Goal: Check status: Check status

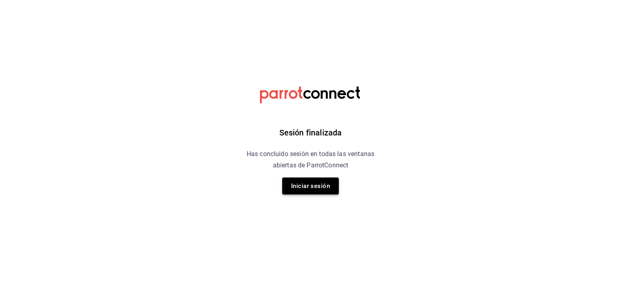
click at [299, 184] on button "Iniciar sesión" at bounding box center [310, 186] width 57 height 17
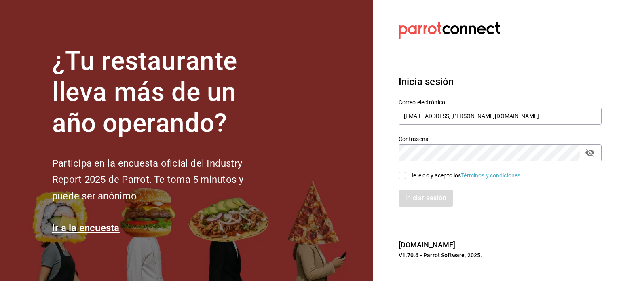
click at [402, 174] on input "He leído y acepto los Términos y condiciones." at bounding box center [402, 175] width 7 height 7
checkbox input "true"
click at [411, 195] on button "Iniciar sesión" at bounding box center [426, 198] width 55 height 17
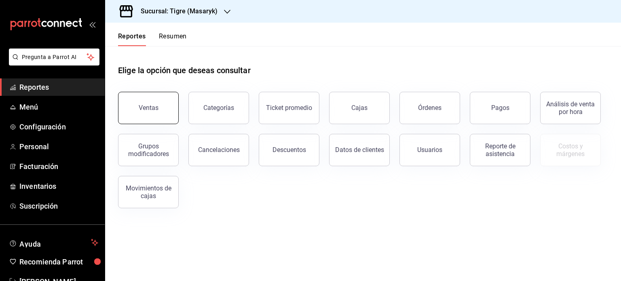
click at [160, 103] on button "Ventas" at bounding box center [148, 108] width 61 height 32
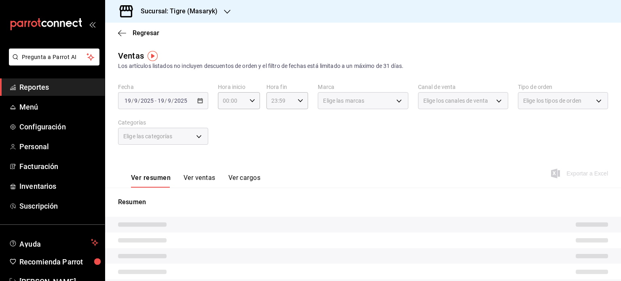
click at [198, 105] on div "2025-09-19 19 / 9 / 2025 - 2025-09-19 19 / 9 / 2025" at bounding box center [163, 100] width 90 height 17
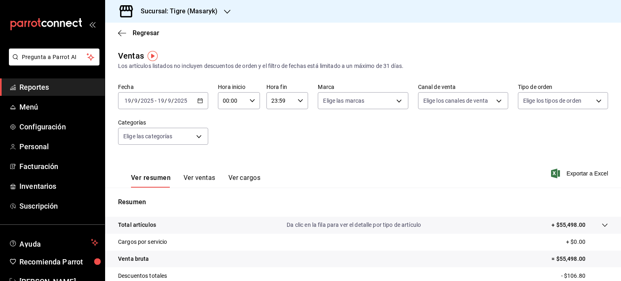
click at [199, 103] on \(Stroke\) "button" at bounding box center [200, 101] width 5 height 4
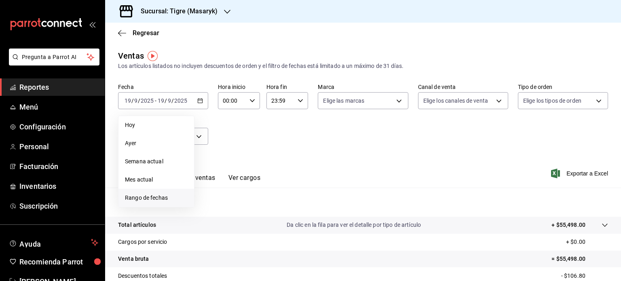
click at [148, 197] on span "Rango de fechas" at bounding box center [156, 198] width 63 height 8
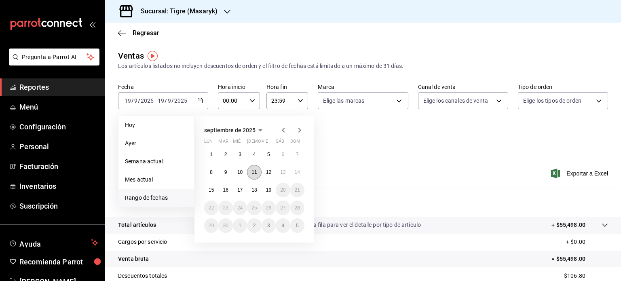
click at [253, 175] on button "11" at bounding box center [254, 172] width 14 height 15
click at [213, 189] on abbr "15" at bounding box center [211, 190] width 5 height 6
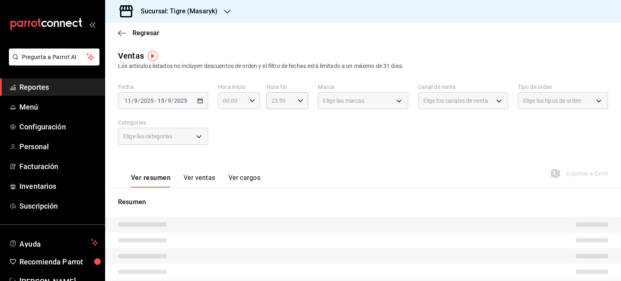
click at [255, 106] on div "00:00 Hora inicio" at bounding box center [239, 100] width 42 height 17
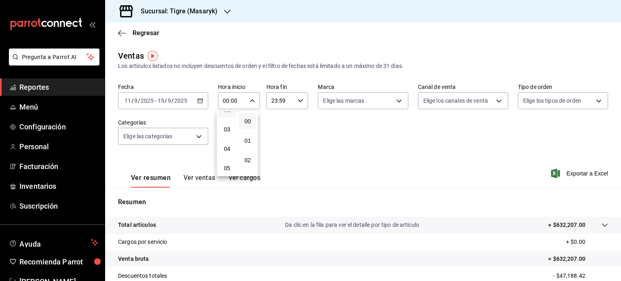
scroll to position [71, 0]
click at [228, 150] on span "05" at bounding box center [227, 147] width 8 height 6
type input "05:00"
click at [246, 125] on span "00" at bounding box center [248, 121] width 8 height 6
click at [299, 100] on div at bounding box center [310, 140] width 621 height 281
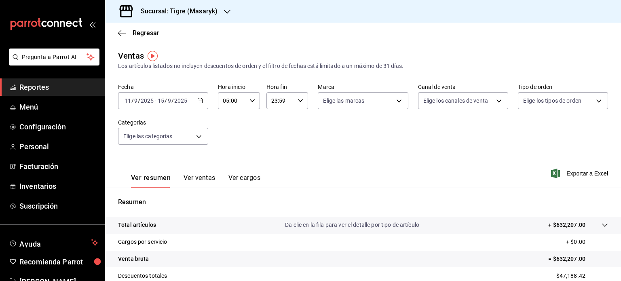
click at [299, 100] on icon "button" at bounding box center [301, 101] width 6 height 6
click at [275, 150] on span "05" at bounding box center [275, 146] width 8 height 6
click at [292, 118] on span "00" at bounding box center [296, 121] width 8 height 6
type input "05:00"
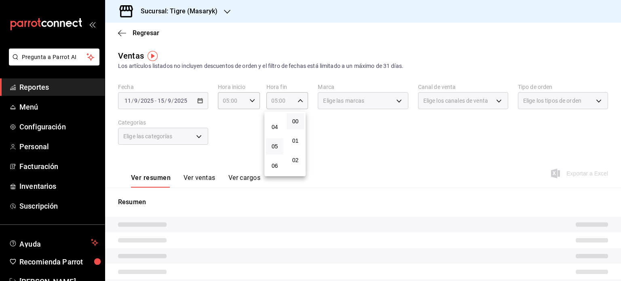
drag, startPoint x: 292, startPoint y: 118, endPoint x: 380, endPoint y: 139, distance: 89.8
click at [380, 139] on div "00 01 02 03 04 05 06 07 08 09 10 11 12 13 14 15 16 17 18 19 20 21 22 23 00 01 0…" at bounding box center [310, 141] width 621 height 279
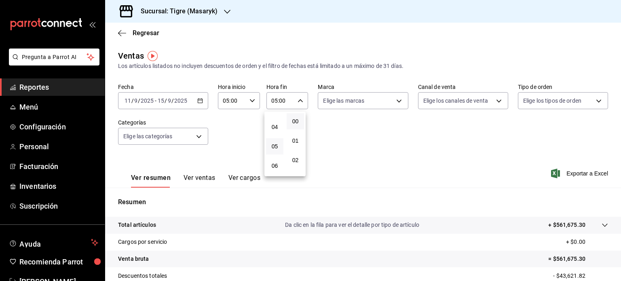
click at [301, 122] on button "00" at bounding box center [295, 121] width 17 height 16
click at [450, 161] on div at bounding box center [310, 140] width 621 height 281
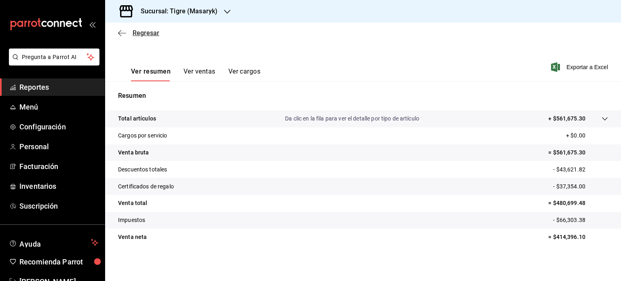
click at [123, 34] on icon "button" at bounding box center [122, 33] width 8 height 7
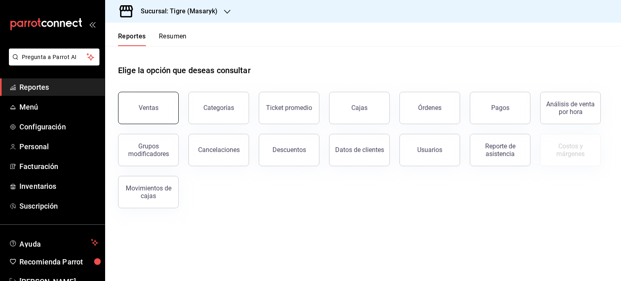
click at [144, 101] on button "Ventas" at bounding box center [148, 108] width 61 height 32
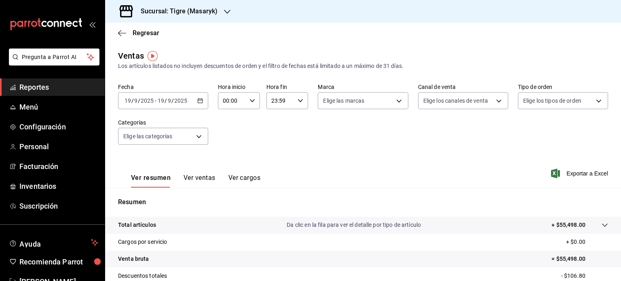
click at [198, 99] on icon "button" at bounding box center [200, 101] width 6 height 6
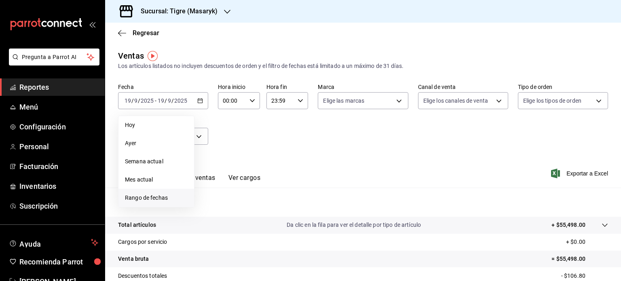
click at [157, 202] on span "Rango de fechas" at bounding box center [156, 198] width 63 height 8
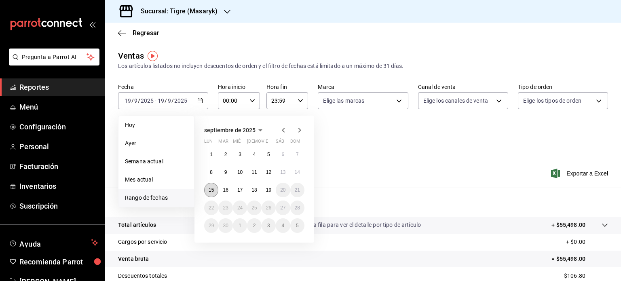
click at [212, 187] on abbr "15" at bounding box center [211, 190] width 5 height 6
click at [270, 189] on abbr "19" at bounding box center [268, 190] width 5 height 6
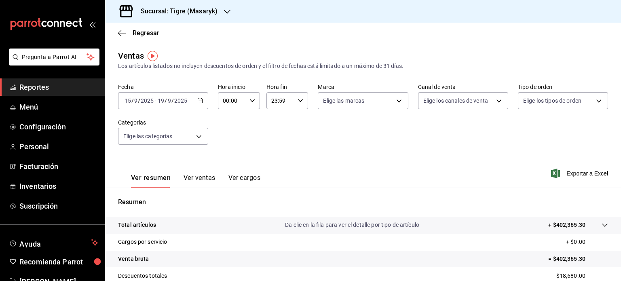
click at [250, 100] on icon "button" at bounding box center [253, 101] width 6 height 6
click at [233, 153] on button "05" at bounding box center [226, 154] width 17 height 16
type input "05:00"
click at [250, 121] on span "00" at bounding box center [248, 121] width 8 height 6
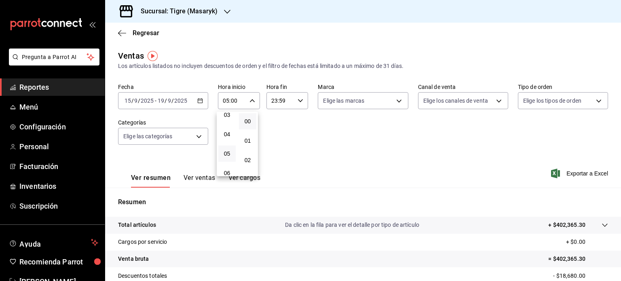
click at [298, 100] on div at bounding box center [310, 140] width 621 height 281
click at [551, 176] on icon "button" at bounding box center [555, 174] width 9 height 10
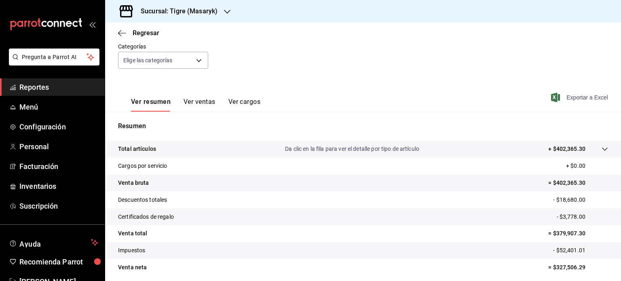
scroll to position [106, 0]
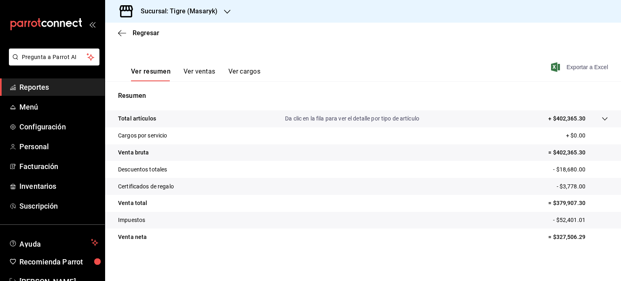
click at [158, 74] on button "Ver resumen" at bounding box center [151, 75] width 40 height 14
click at [124, 30] on icon "button" at bounding box center [122, 33] width 8 height 7
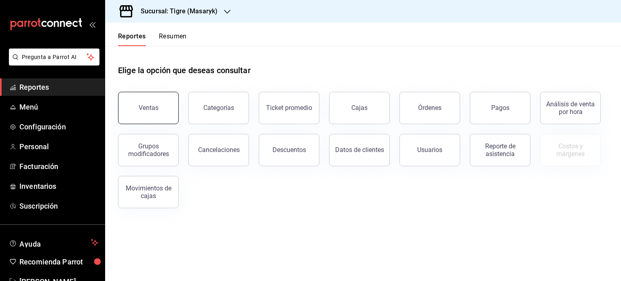
click at [165, 116] on button "Ventas" at bounding box center [148, 108] width 61 height 32
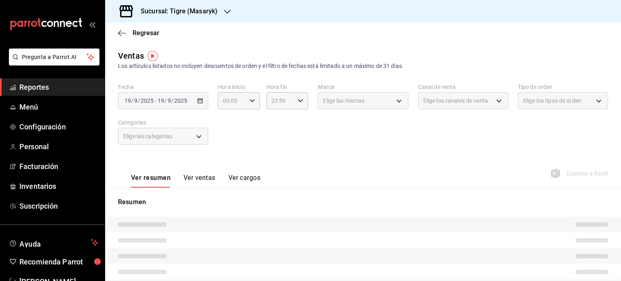
click at [202, 102] on div "2025-09-19 19 / 9 / 2025 - 2025-09-19 19 / 9 / 2025" at bounding box center [163, 100] width 90 height 17
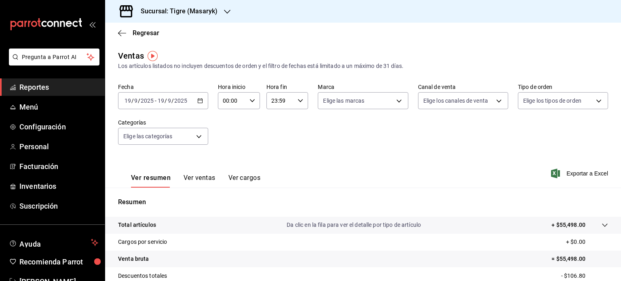
click at [202, 104] on div "2025-09-19 19 / 9 / 2025 - 2025-09-19 19 / 9 / 2025" at bounding box center [163, 100] width 90 height 17
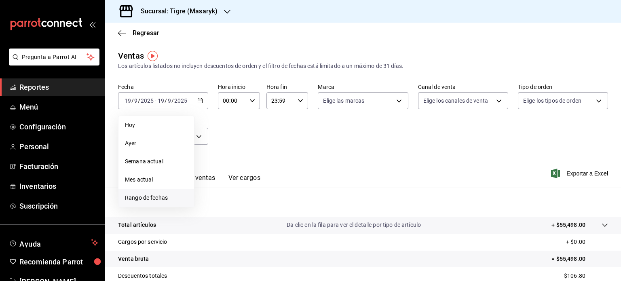
click at [155, 198] on span "Rango de fechas" at bounding box center [156, 198] width 63 height 8
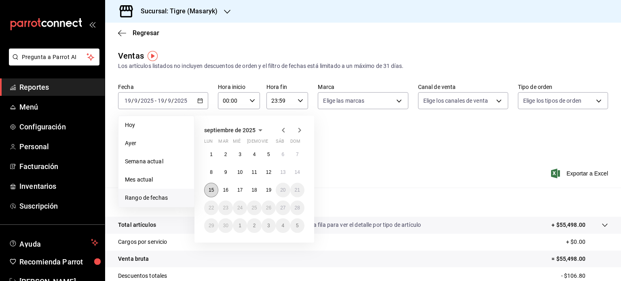
click at [213, 191] on abbr "15" at bounding box center [211, 190] width 5 height 6
click at [270, 189] on abbr "19" at bounding box center [268, 190] width 5 height 6
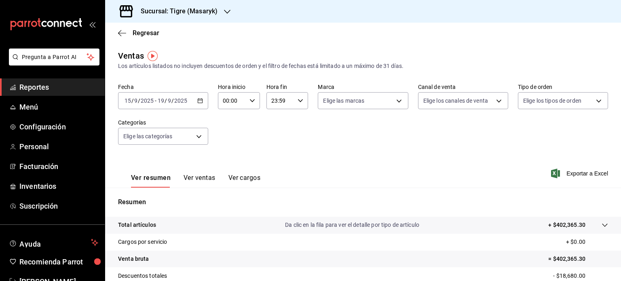
click at [250, 102] on icon "button" at bounding box center [253, 101] width 6 height 6
click at [228, 153] on button "05" at bounding box center [226, 155] width 17 height 16
type input "05:00"
click at [251, 118] on span "00" at bounding box center [248, 121] width 8 height 6
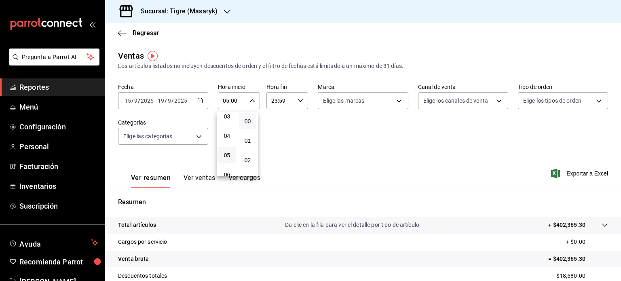
click at [349, 178] on div at bounding box center [310, 140] width 621 height 281
